Goal: Information Seeking & Learning: Learn about a topic

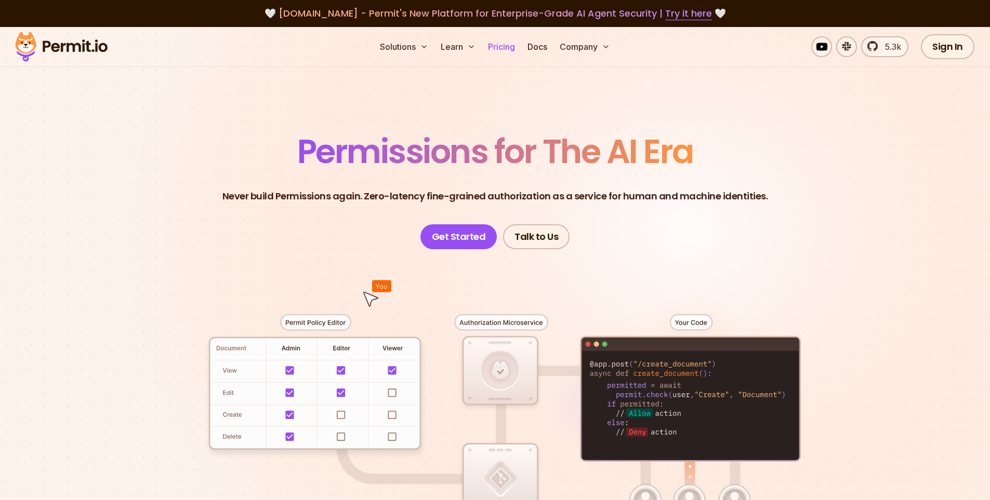
click at [503, 48] on link "Pricing" at bounding box center [501, 46] width 35 height 21
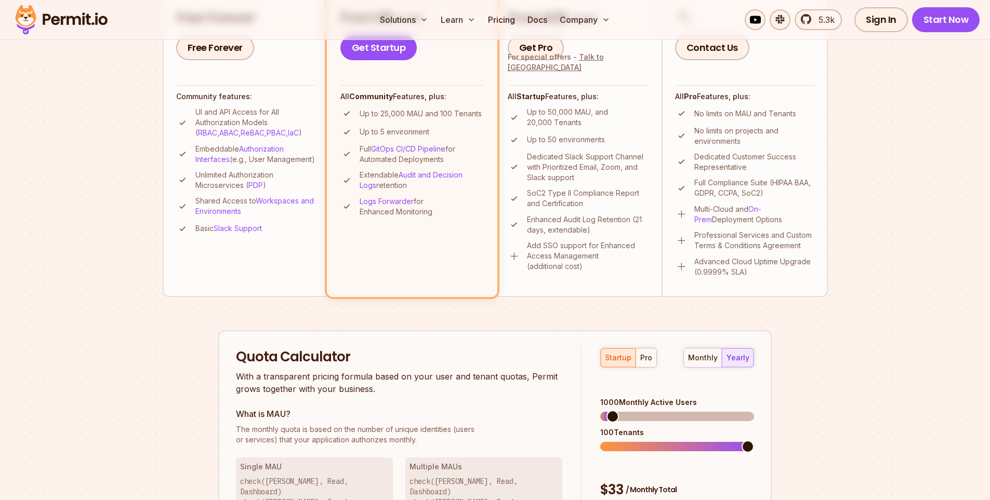
scroll to position [520, 0]
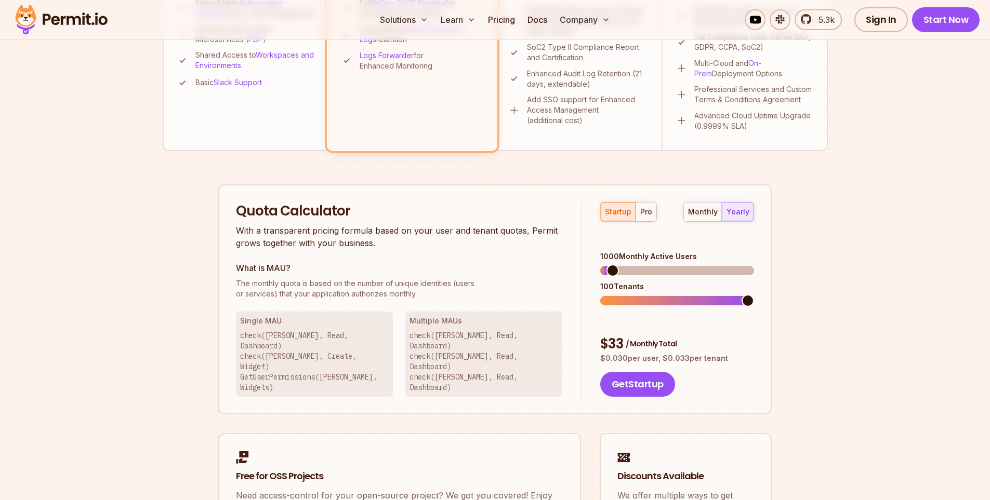
click at [322, 227] on p "With a transparent pricing formula based on your user and tenant quotas, Permit…" at bounding box center [399, 236] width 326 height 25
click at [885, 259] on section "Permit Pricing From Free to Predictable Scaling From a startup with 100 users t…" at bounding box center [495, 69] width 990 height 1124
click at [652, 212] on button "pro" at bounding box center [645, 212] width 21 height 19
click at [611, 215] on div "startup" at bounding box center [618, 212] width 26 height 10
drag, startPoint x: 698, startPoint y: 332, endPoint x: 783, endPoint y: 347, distance: 86.0
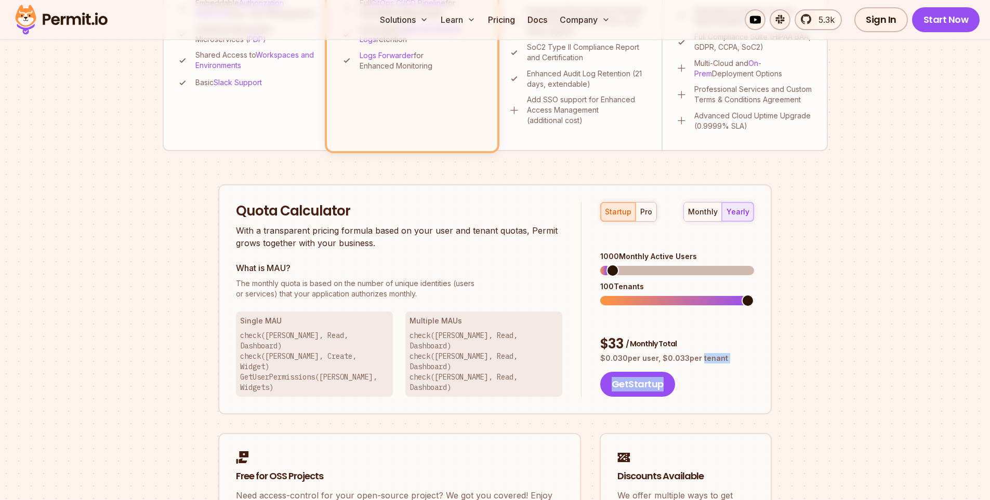
click at [783, 347] on div "Permit Pricing From Free to Predictable Scaling From a startup with 100 users t…" at bounding box center [495, 98] width 665 height 983
click at [711, 218] on button "monthly" at bounding box center [703, 212] width 38 height 19
click at [801, 344] on div "Permit Pricing From Free to Predictable Scaling From a startup with 100 users t…" at bounding box center [495, 98] width 665 height 983
click at [735, 195] on div "Quota Calculator With a transparent pricing formula based on your user and tena…" at bounding box center [494, 299] width 553 height 231
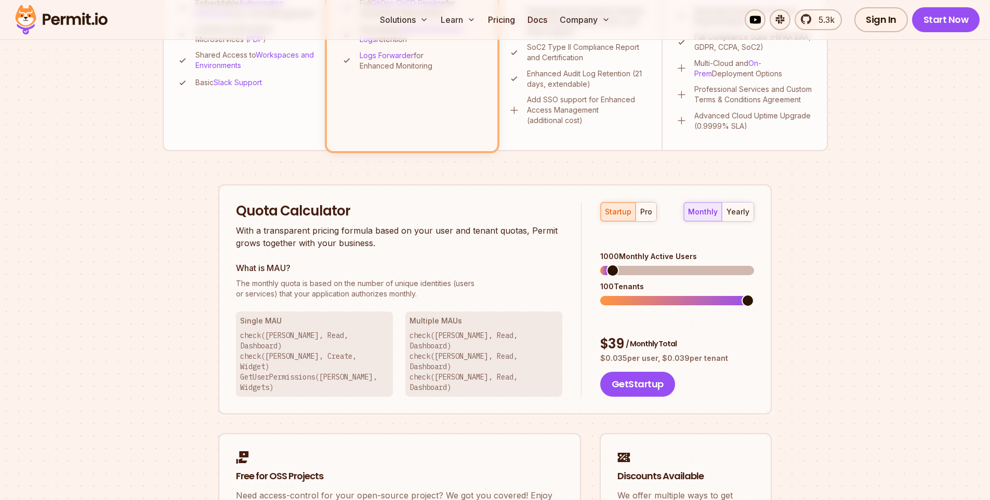
click at [754, 300] on span at bounding box center [747, 301] width 12 height 12
click at [754, 264] on span at bounding box center [747, 270] width 12 height 12
click at [748, 216] on div "yearly" at bounding box center [737, 212] width 23 height 10
click at [832, 248] on section "Permit Pricing From Free to Predictable Scaling From a startup with 100 users t…" at bounding box center [495, 69] width 990 height 1124
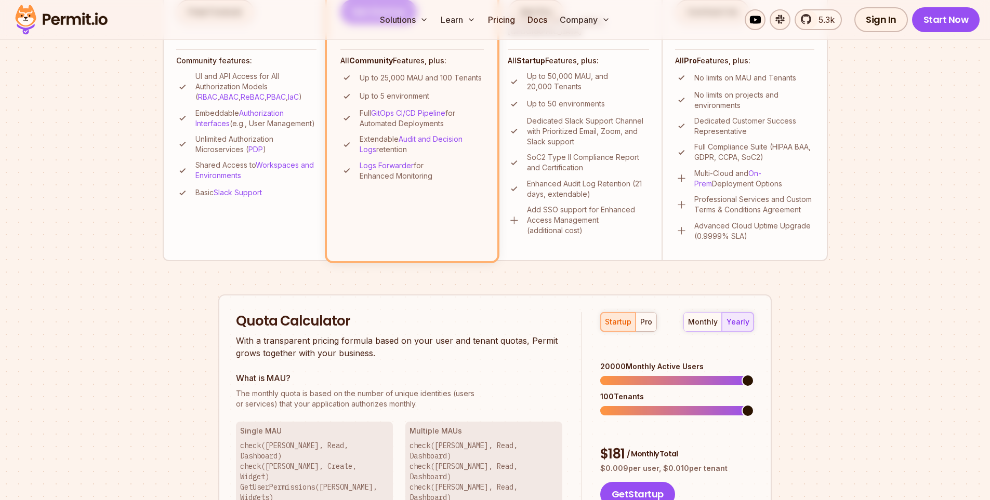
scroll to position [416, 0]
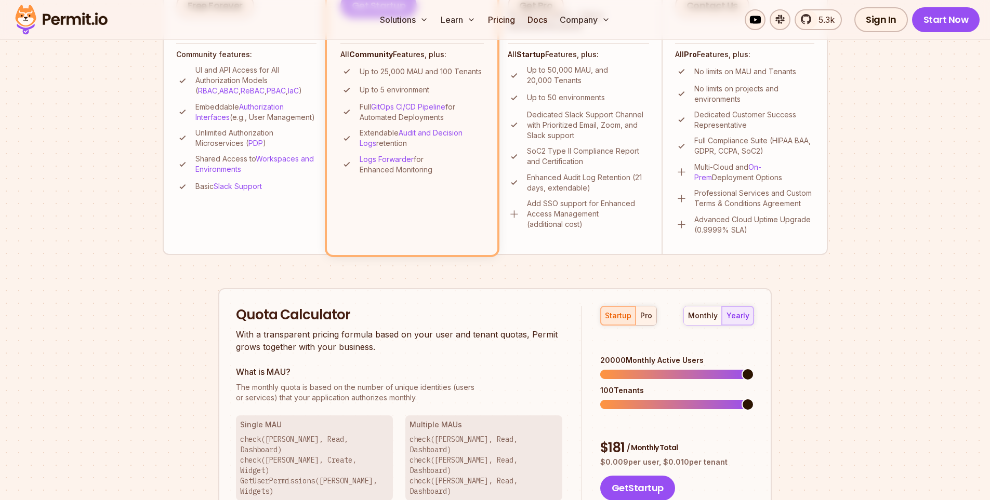
click at [648, 312] on div "pro" at bounding box center [646, 316] width 12 height 10
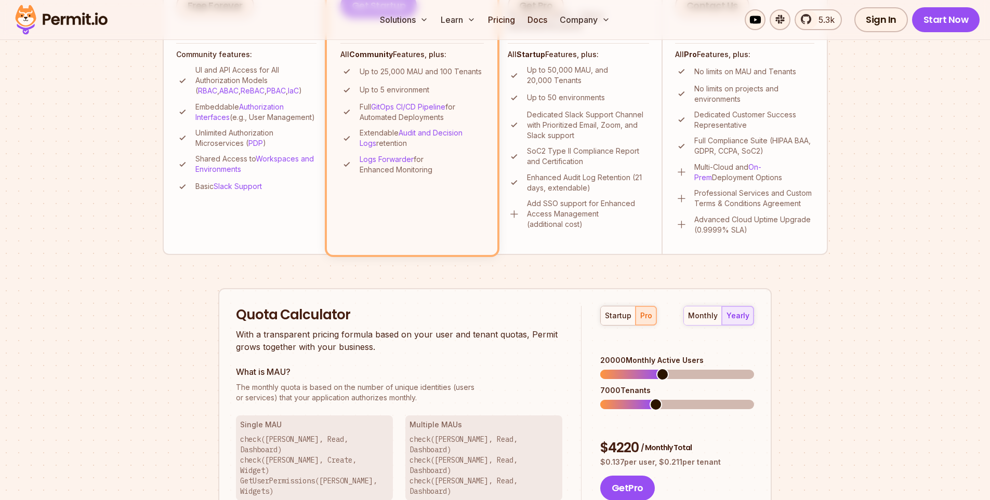
click at [614, 325] on div "startup pro" at bounding box center [628, 316] width 57 height 20
click at [394, 341] on p "With a transparent pricing formula based on your user and tenant quotas, Permit…" at bounding box center [399, 340] width 326 height 25
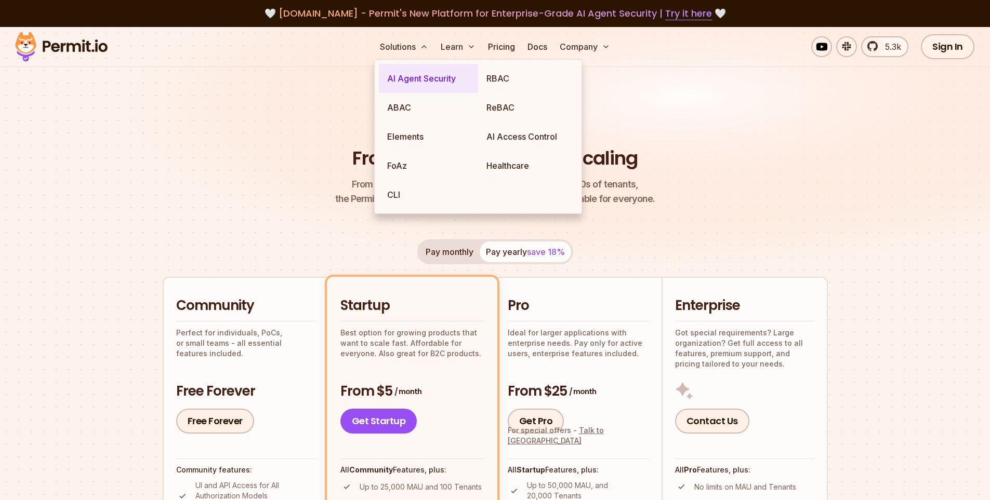
click at [443, 77] on link "AI Agent Security" at bounding box center [428, 78] width 99 height 29
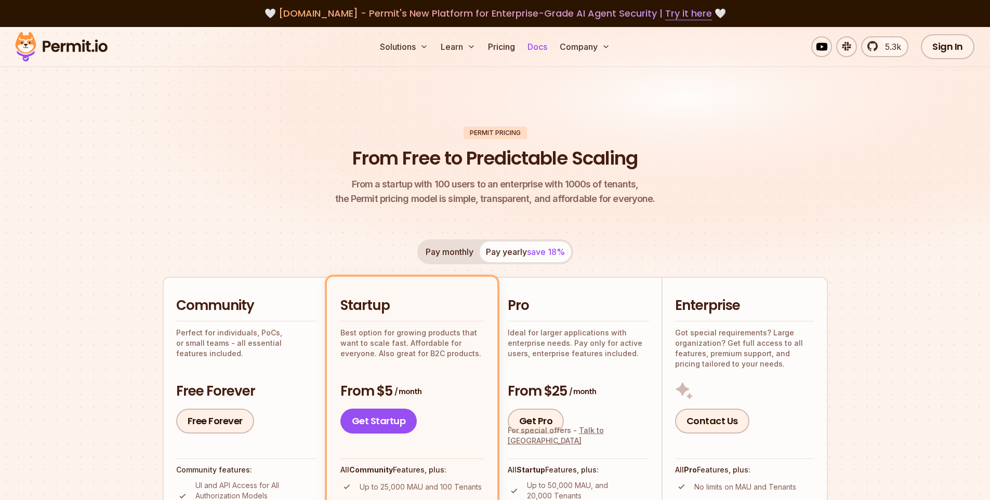
click at [543, 47] on link "Docs" at bounding box center [537, 46] width 28 height 21
